Goal: Task Accomplishment & Management: Manage account settings

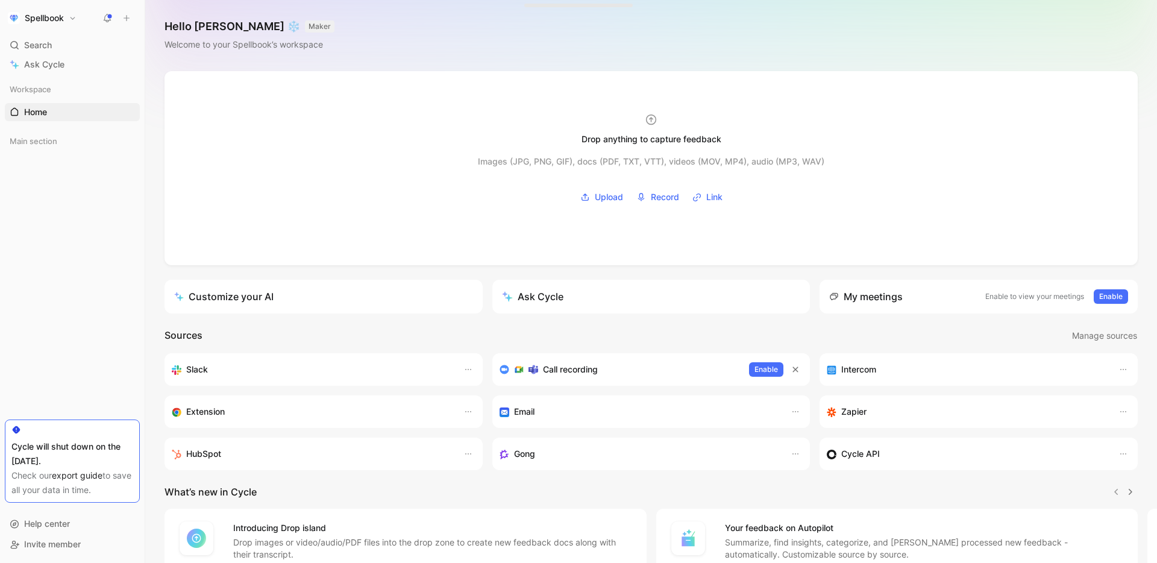
click at [68, 16] on button "Spellbook" at bounding box center [42, 18] width 75 height 17
click at [60, 118] on div "Workspace settings G then S" at bounding box center [82, 124] width 148 height 19
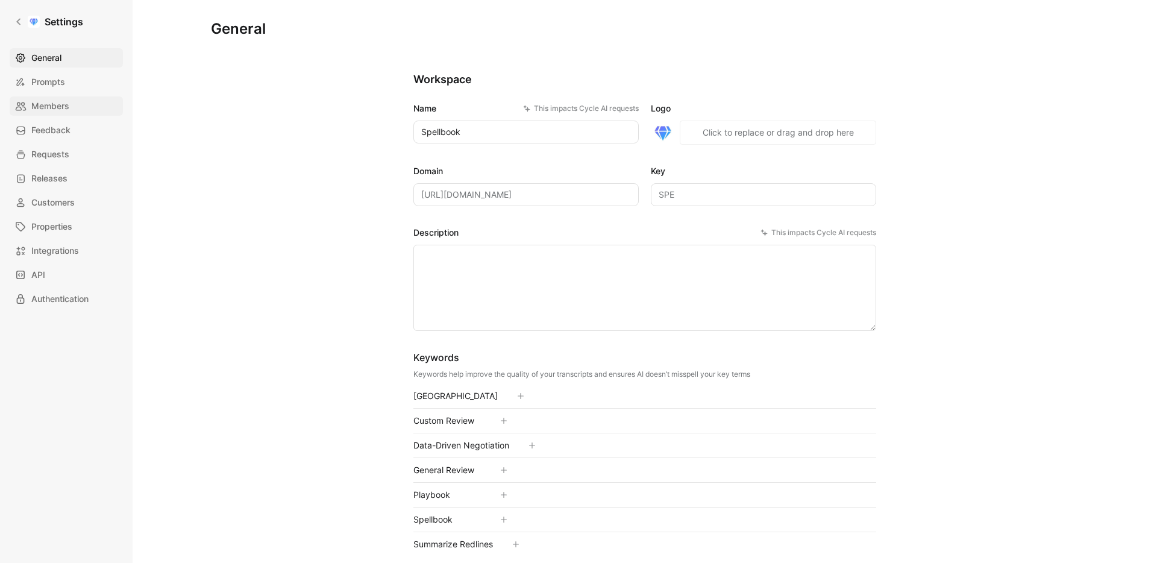
click at [64, 101] on span "Members" at bounding box center [50, 106] width 38 height 14
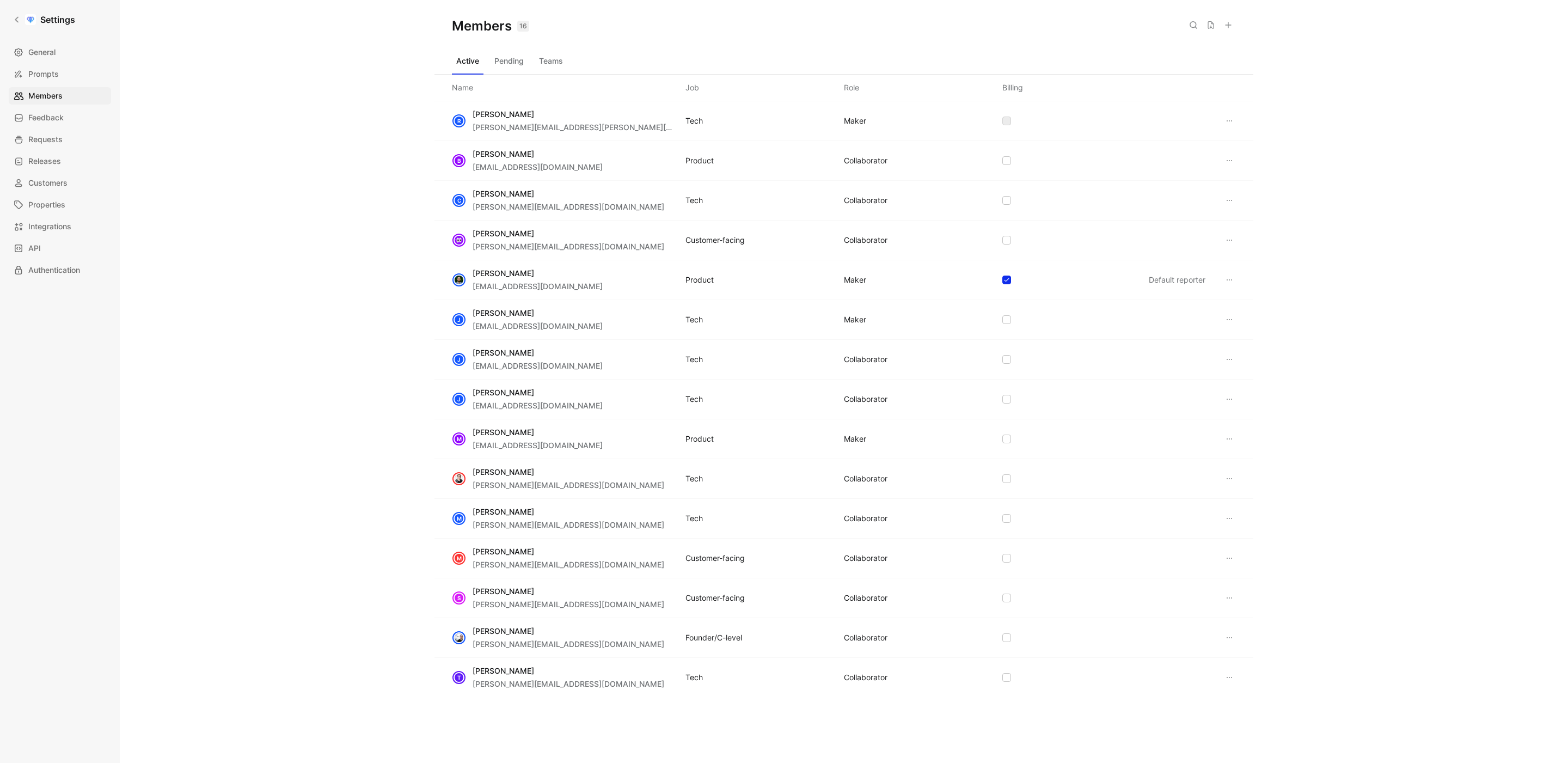
click at [344, 338] on div "Members 16 Saved Active Pending Teams Name Job Role Billing R [PERSON_NAME] [PE…" at bounding box center [844, 381] width 1448 height 763
